Goal: Task Accomplishment & Management: Complete application form

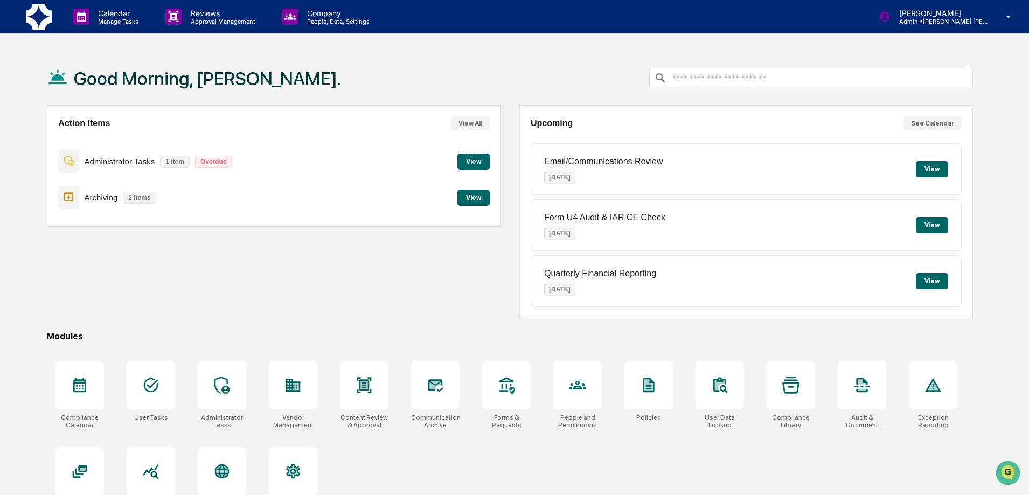
click at [481, 164] on button "View" at bounding box center [473, 162] width 32 height 16
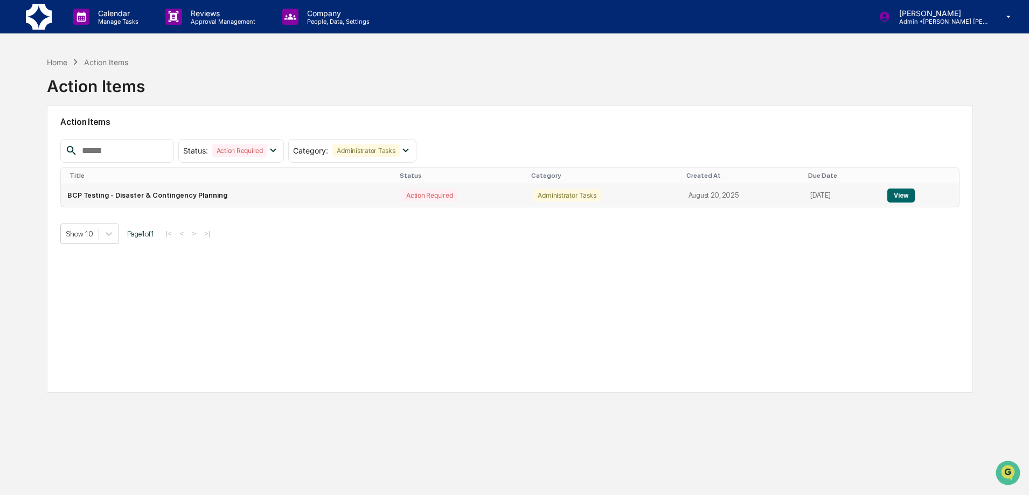
click at [905, 195] on button "View" at bounding box center [900, 196] width 27 height 14
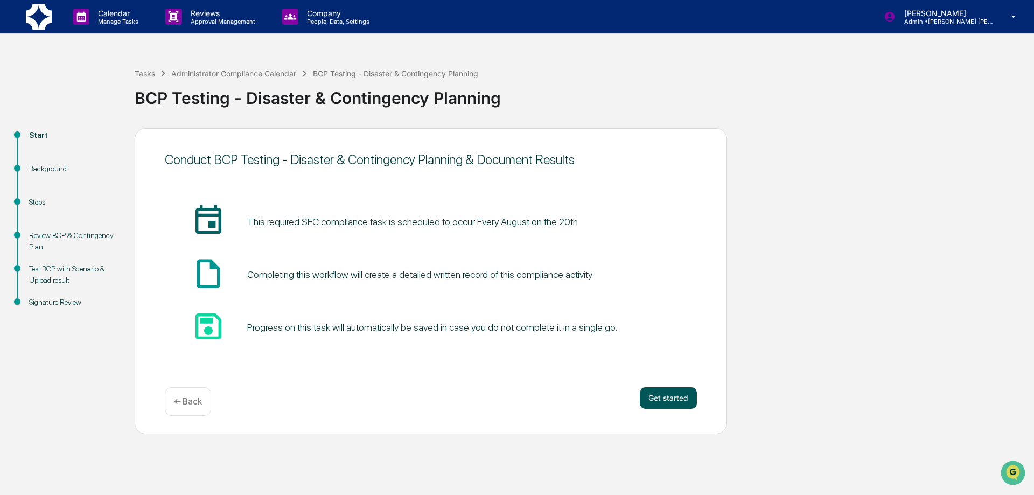
click at [657, 395] on button "Get started" at bounding box center [668, 398] width 57 height 22
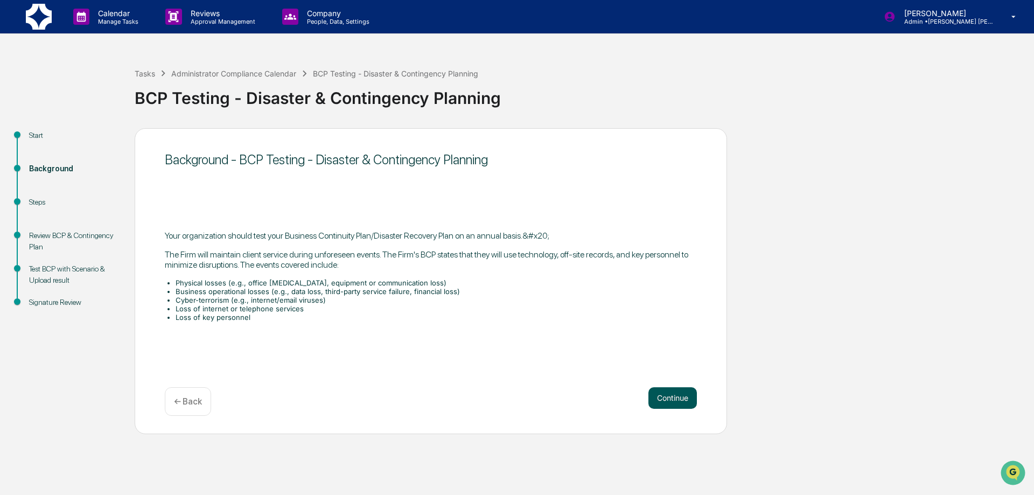
click at [678, 400] on button "Continue" at bounding box center [673, 398] width 48 height 22
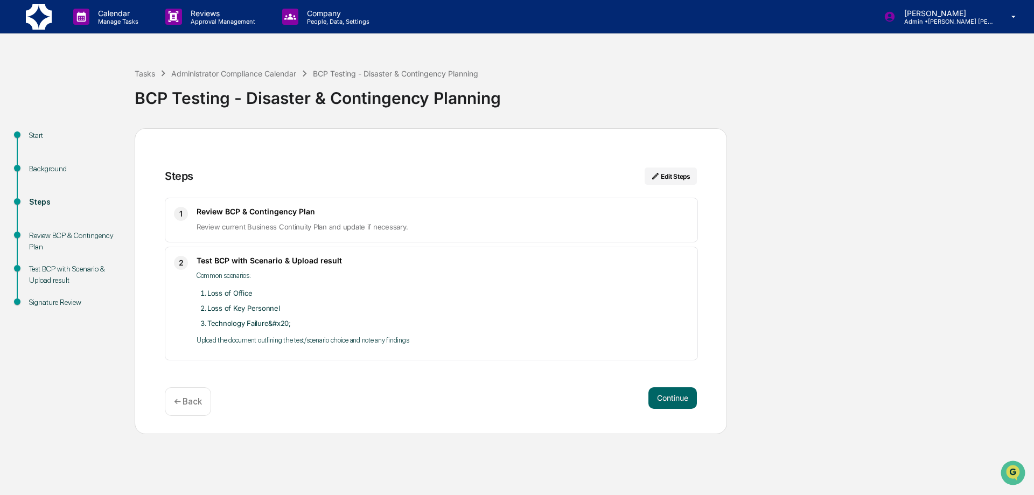
click at [678, 400] on button "Continue" at bounding box center [673, 398] width 48 height 22
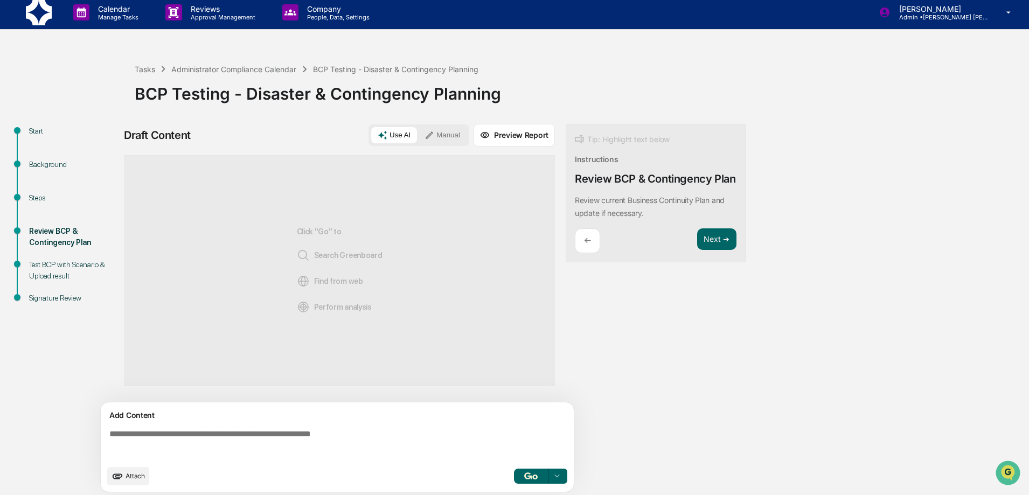
scroll to position [8, 0]
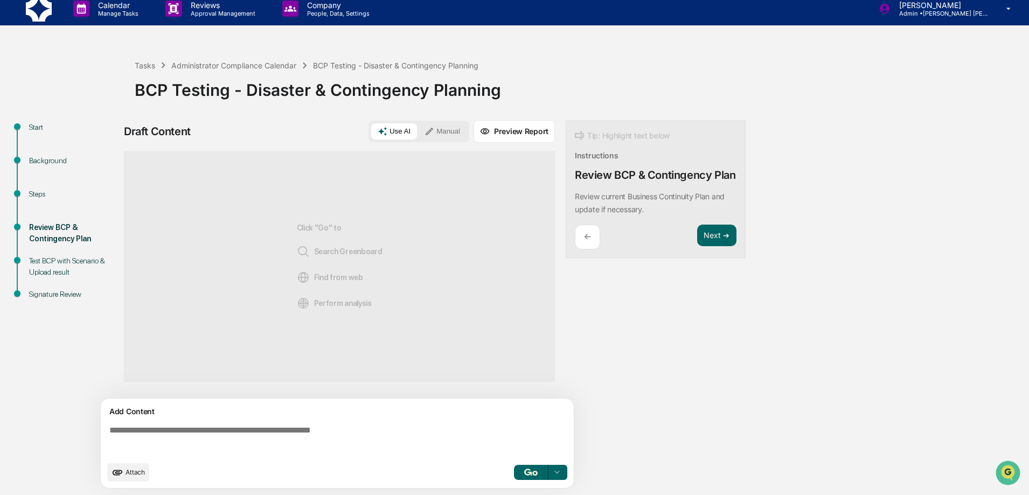
click at [133, 471] on span "Attach" at bounding box center [135, 472] width 19 height 8
click at [130, 474] on span "Attach" at bounding box center [135, 472] width 19 height 8
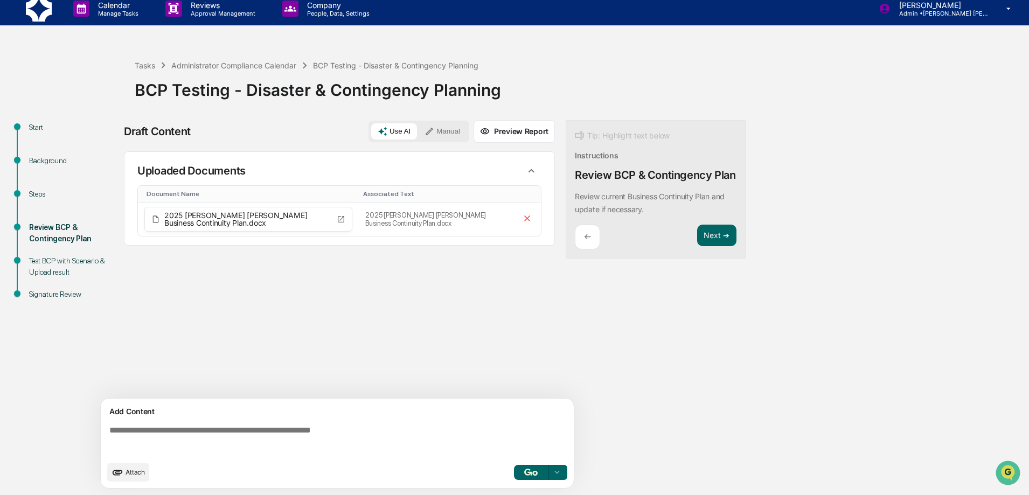
click at [126, 470] on button "Attach" at bounding box center [128, 472] width 42 height 18
click at [711, 232] on button "Next ➔" at bounding box center [716, 236] width 39 height 22
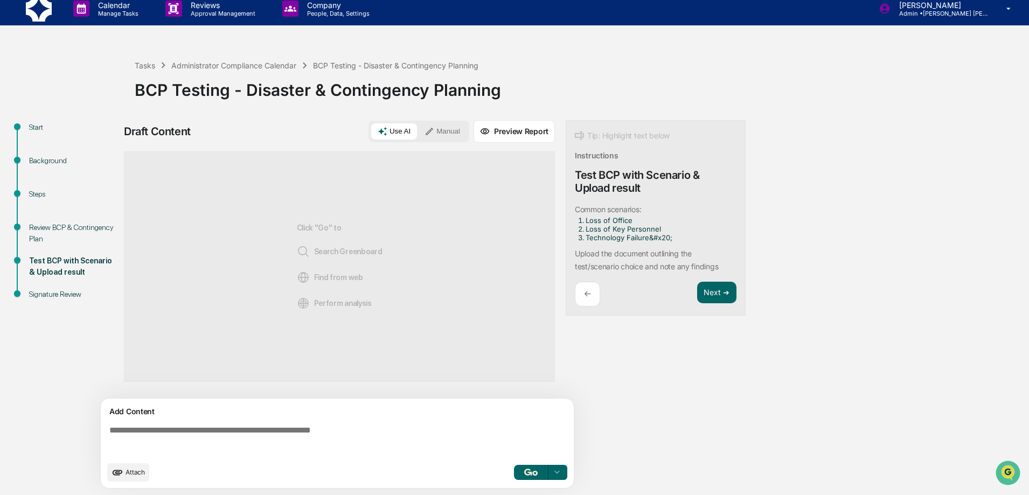
click at [125, 477] on button "Attach" at bounding box center [128, 472] width 42 height 18
click at [130, 474] on span "Attach" at bounding box center [135, 472] width 19 height 8
click at [531, 474] on img "button" at bounding box center [530, 472] width 13 height 7
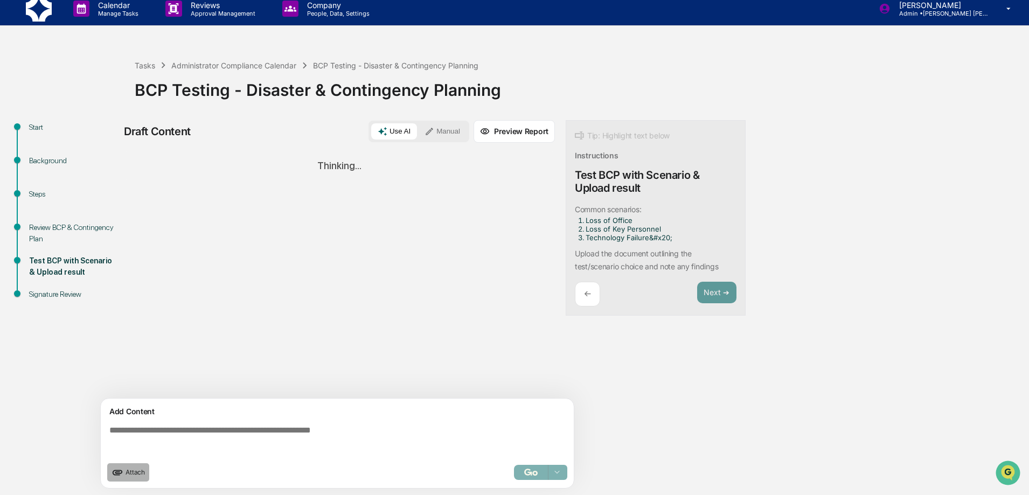
click at [132, 474] on span "Attach" at bounding box center [135, 472] width 19 height 8
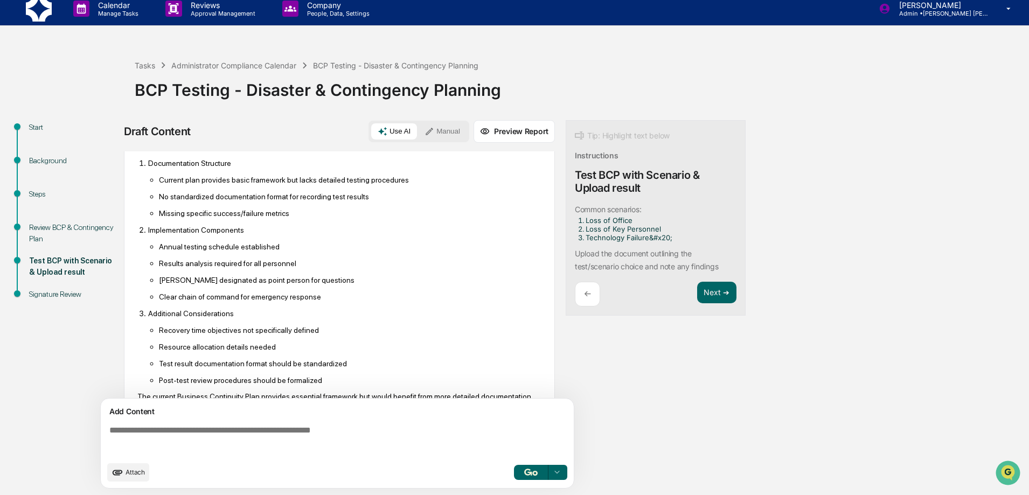
scroll to position [395, 0]
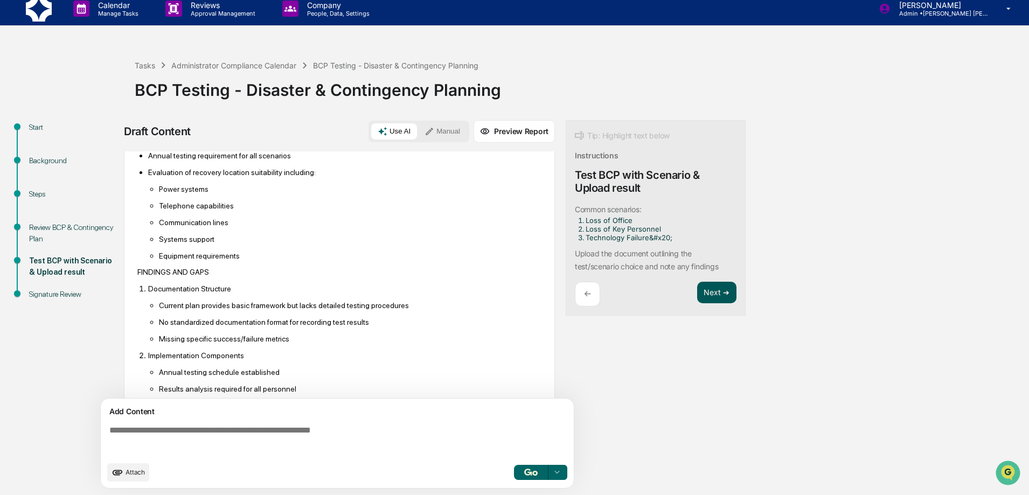
click at [728, 291] on button "Next ➔" at bounding box center [716, 293] width 39 height 22
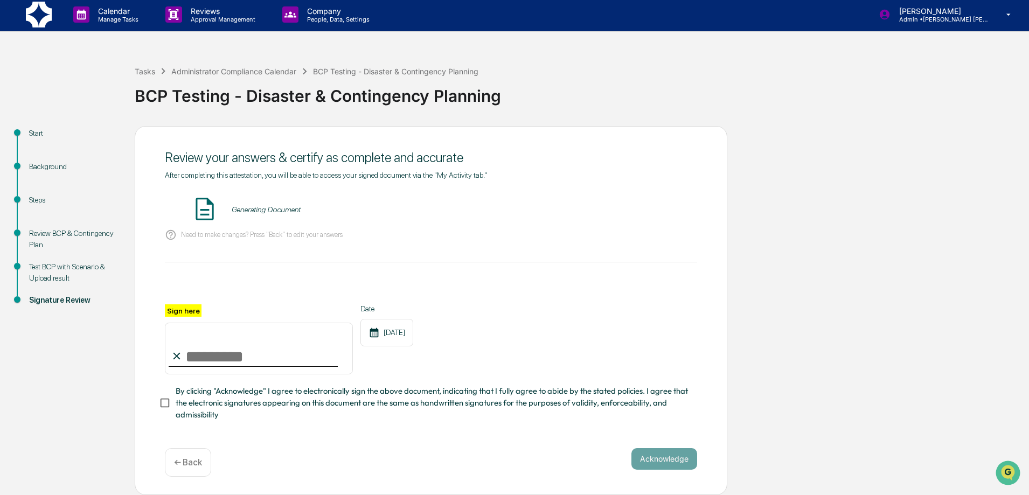
scroll to position [0, 0]
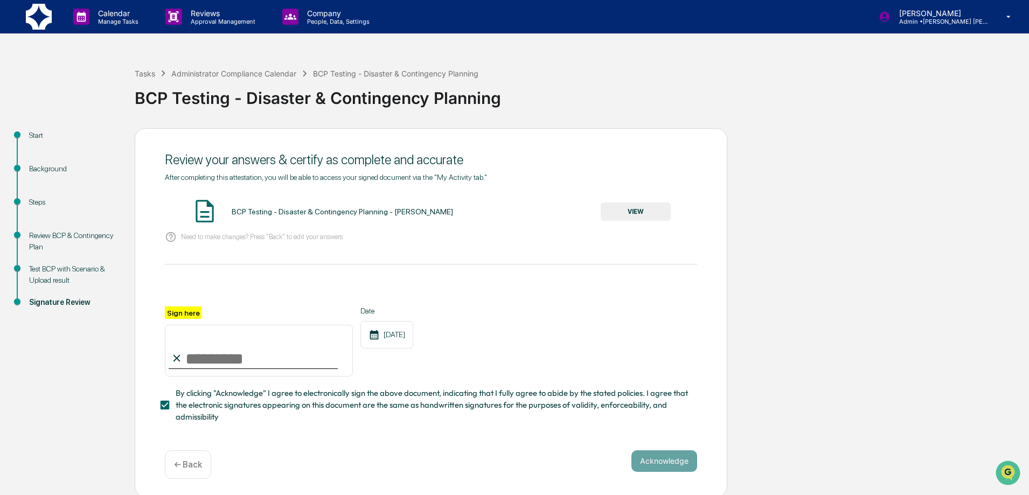
click at [224, 354] on input "Sign here" at bounding box center [259, 351] width 188 height 52
type input "**********"
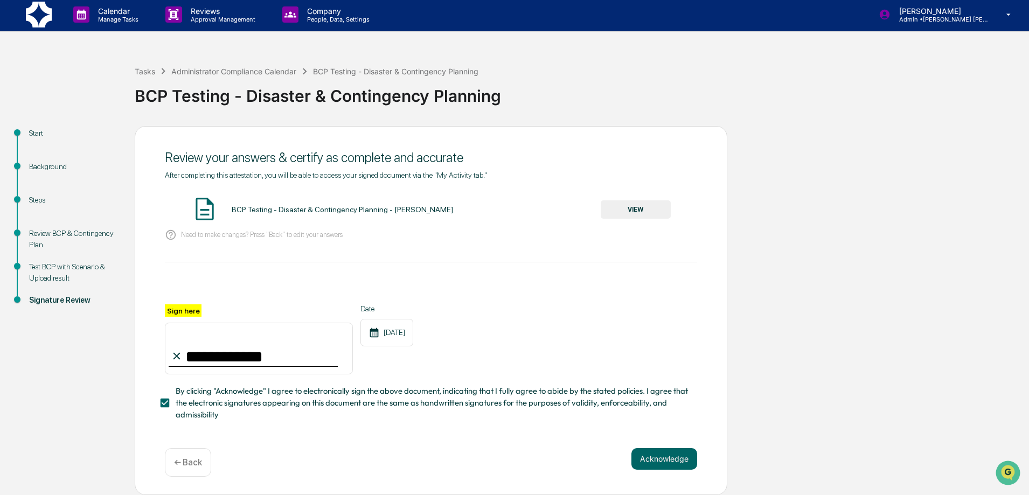
scroll to position [5, 0]
click at [669, 460] on button "Acknowledge" at bounding box center [664, 459] width 66 height 22
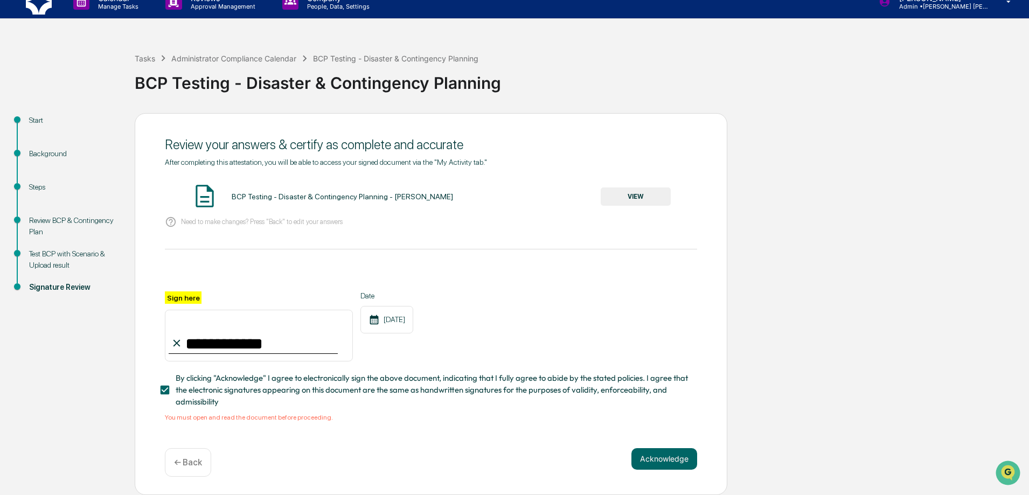
scroll to position [18, 0]
click at [638, 189] on button "VIEW" at bounding box center [636, 196] width 70 height 18
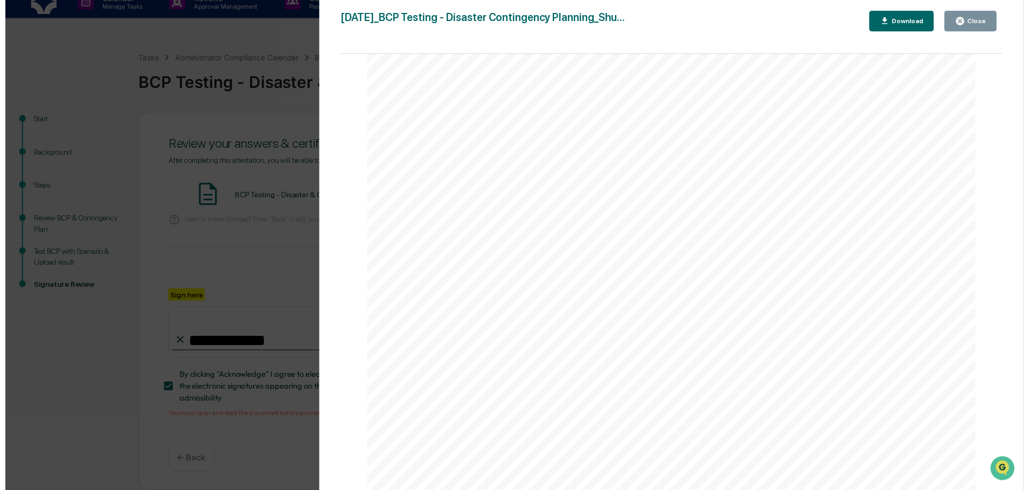
scroll to position [2264, 0]
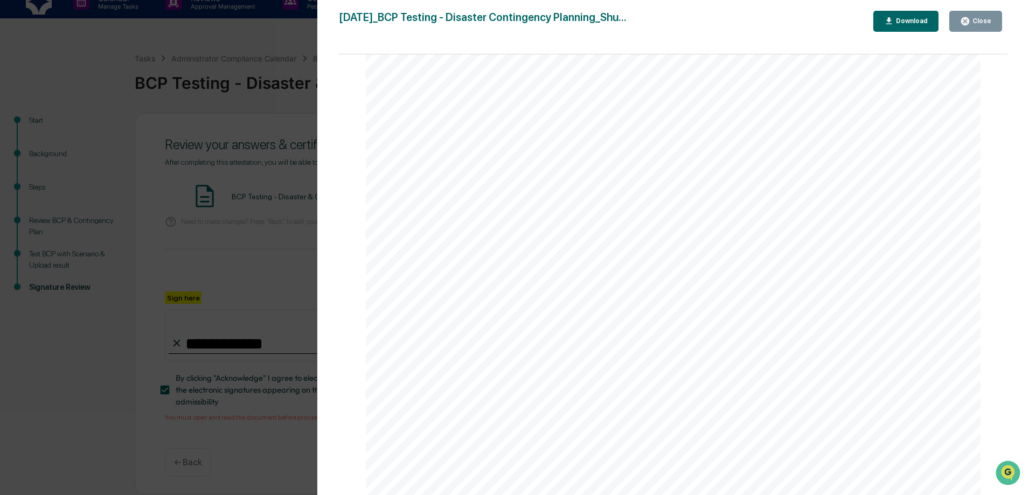
click at [985, 28] on button "Close" at bounding box center [975, 21] width 53 height 21
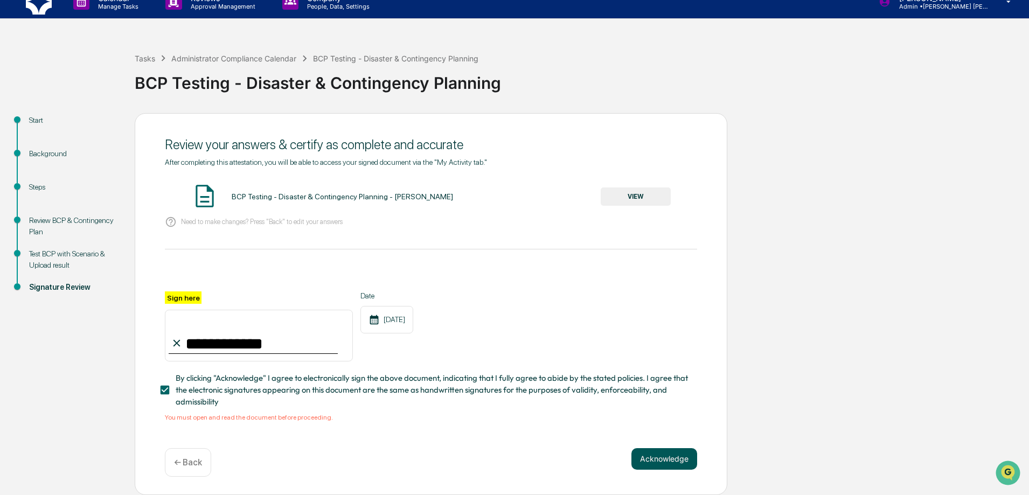
click at [664, 456] on button "Acknowledge" at bounding box center [664, 459] width 66 height 22
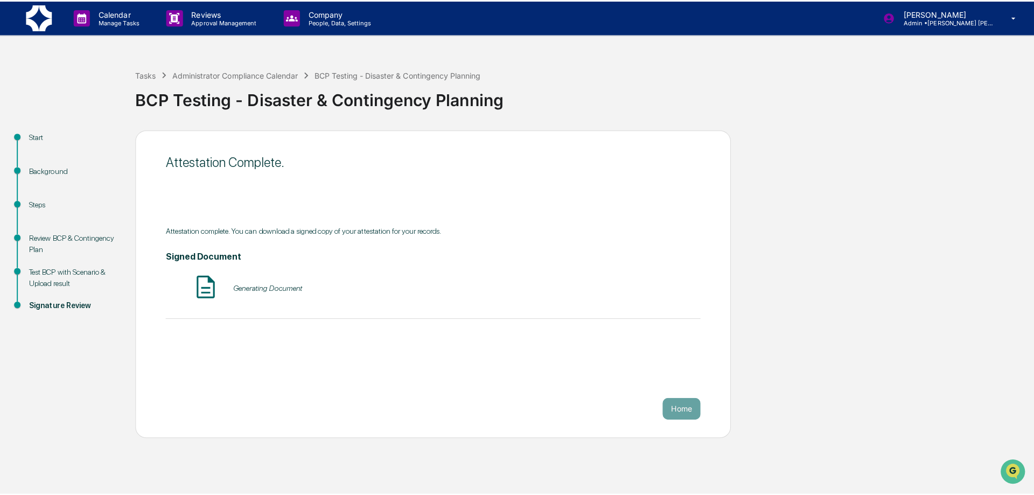
scroll to position [0, 0]
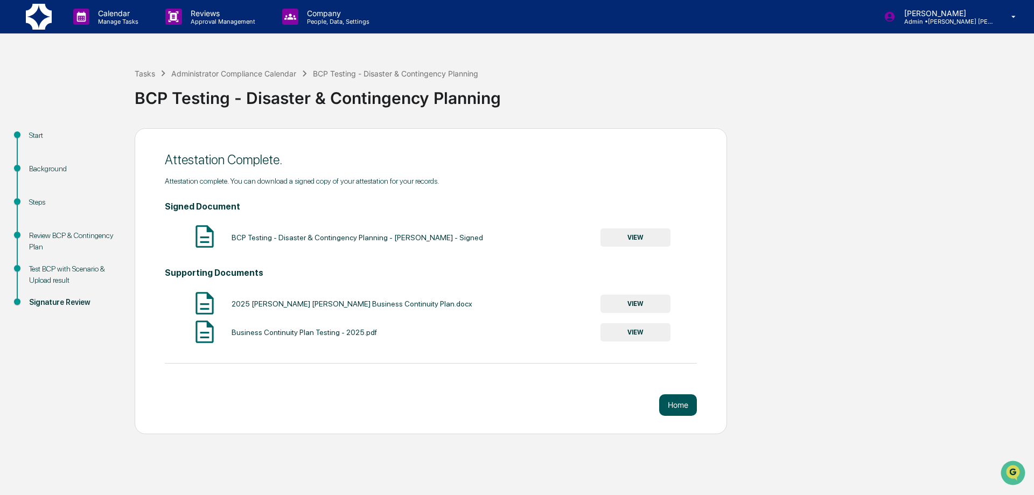
click at [680, 406] on button "Home" at bounding box center [678, 405] width 38 height 22
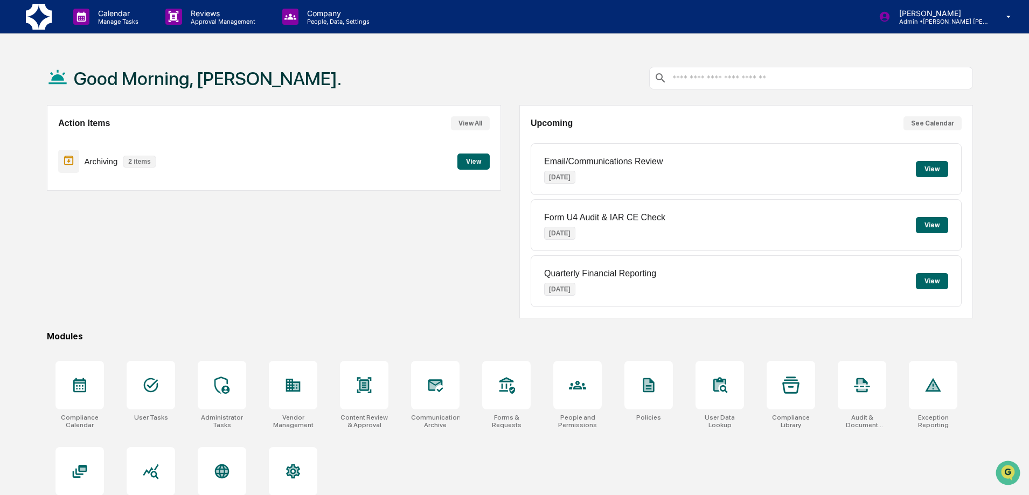
click at [478, 168] on button "View" at bounding box center [473, 162] width 32 height 16
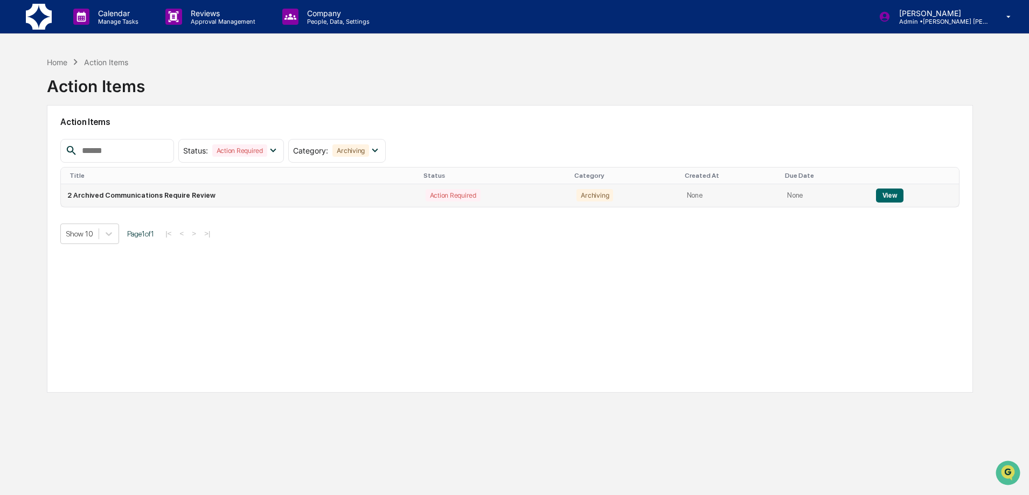
click at [890, 194] on button "View" at bounding box center [889, 196] width 27 height 14
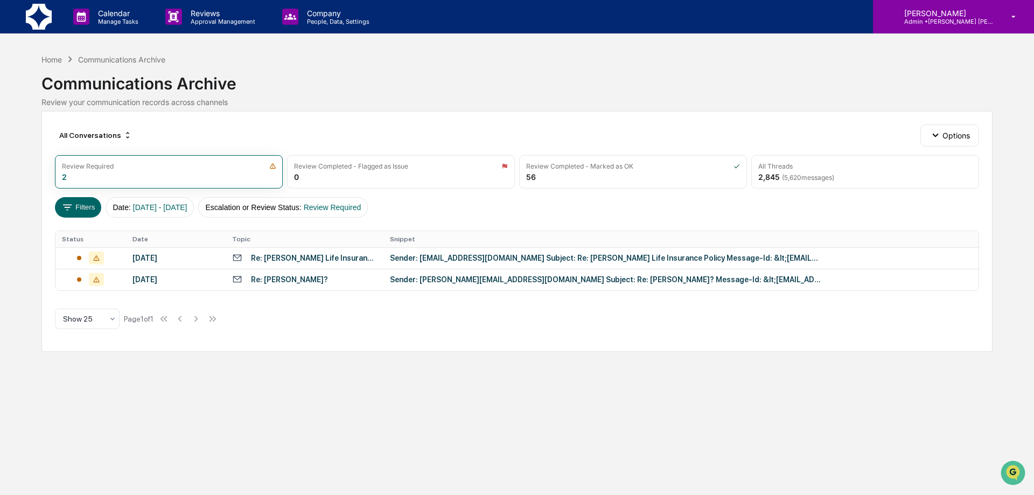
click at [1013, 17] on icon at bounding box center [1014, 17] width 19 height 10
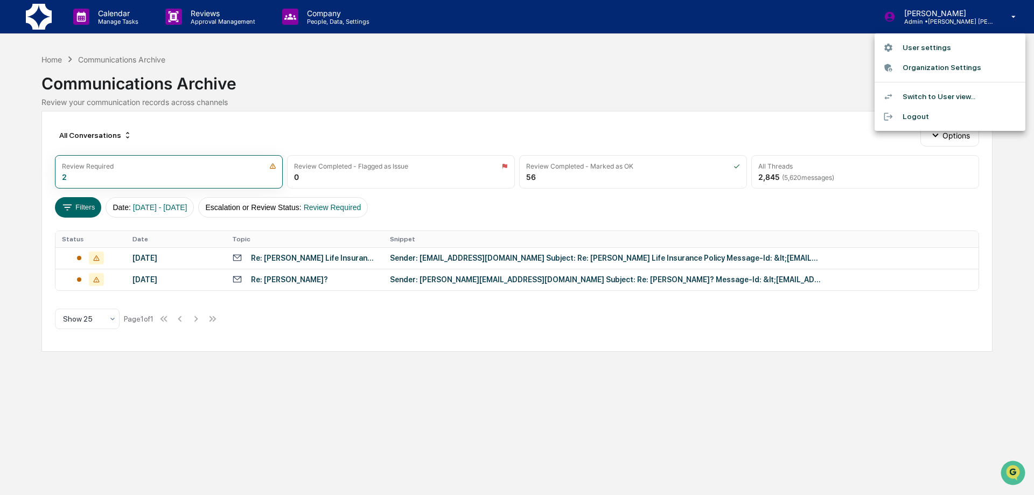
click at [905, 116] on li "Logout" at bounding box center [950, 117] width 151 height 20
